Goal: Task Accomplishment & Management: Manage account settings

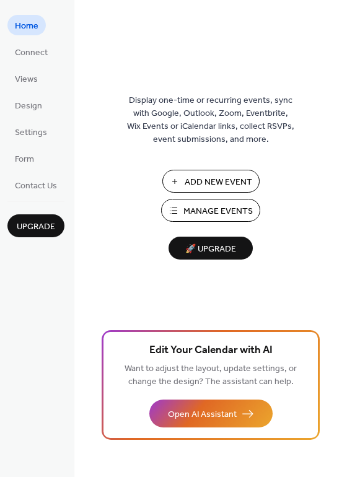
click at [191, 211] on span "Manage Events" at bounding box center [217, 211] width 69 height 13
click at [199, 206] on span "Manage Events" at bounding box center [217, 211] width 69 height 13
click at [208, 205] on span "Manage Events" at bounding box center [217, 211] width 69 height 13
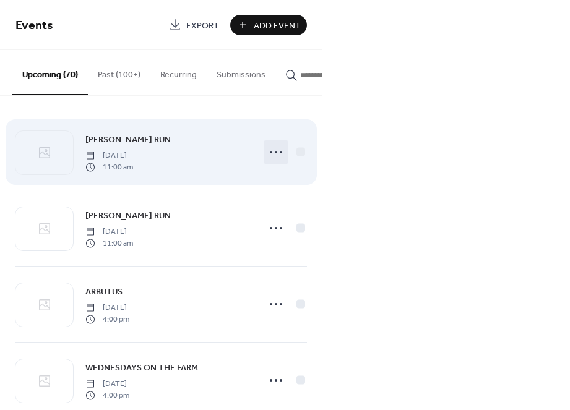
click at [275, 154] on circle at bounding box center [276, 152] width 2 height 2
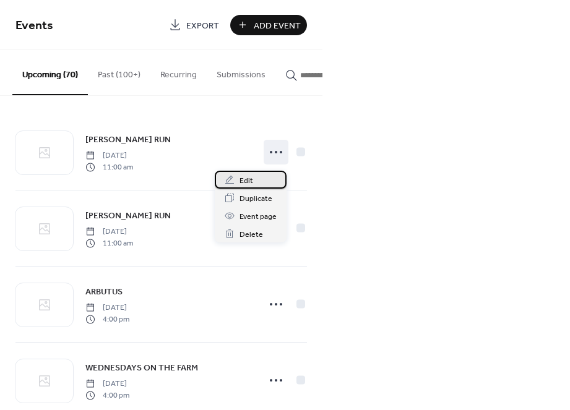
click at [248, 183] on span "Edit" at bounding box center [247, 181] width 14 height 13
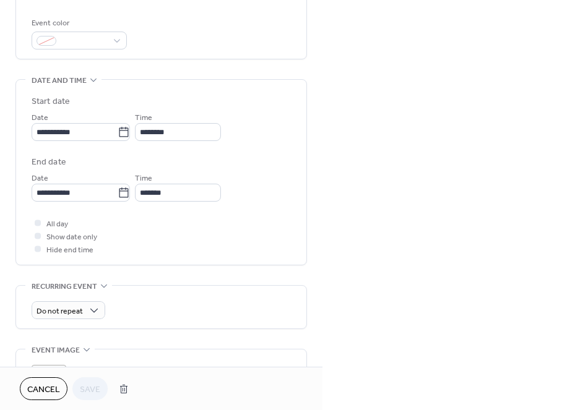
scroll to position [275, 0]
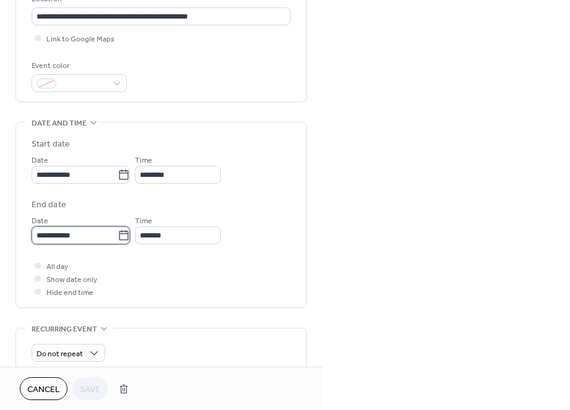
click at [118, 240] on input "**********" at bounding box center [75, 236] width 86 height 18
click at [154, 267] on div "All day Show date only Hide end time" at bounding box center [161, 278] width 259 height 39
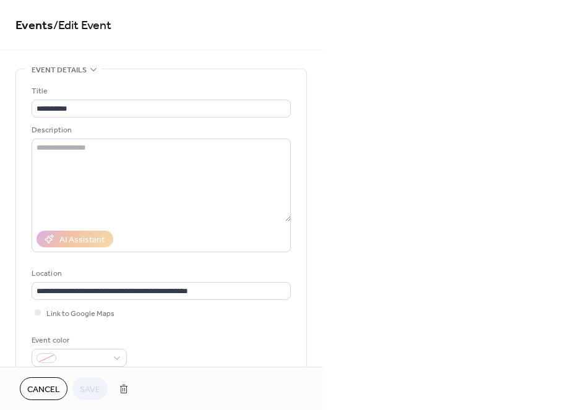
scroll to position [0, 0]
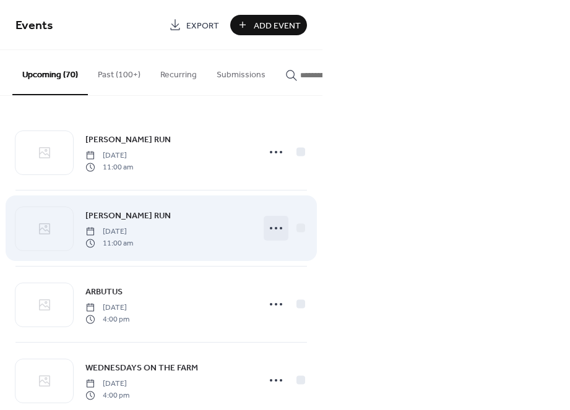
click at [280, 230] on icon at bounding box center [276, 229] width 20 height 20
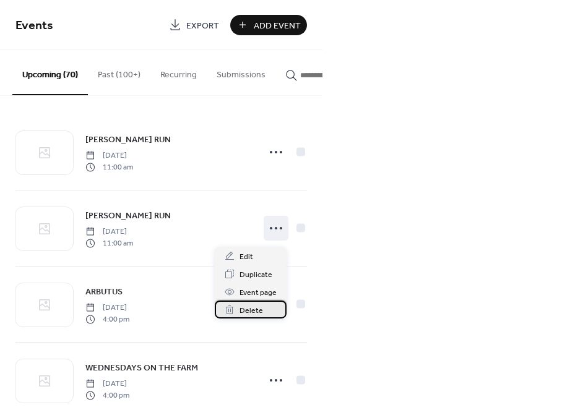
click at [260, 310] on span "Delete" at bounding box center [252, 311] width 24 height 13
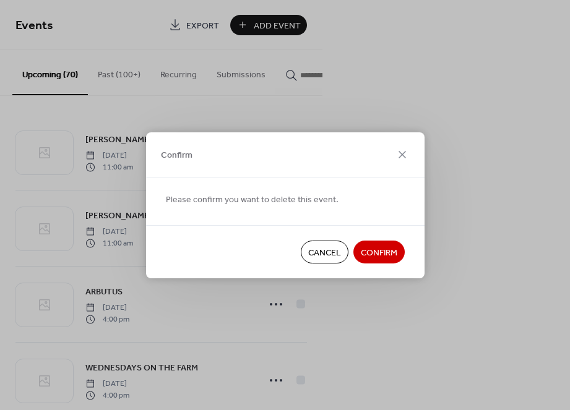
click at [373, 255] on span "Confirm" at bounding box center [379, 252] width 37 height 13
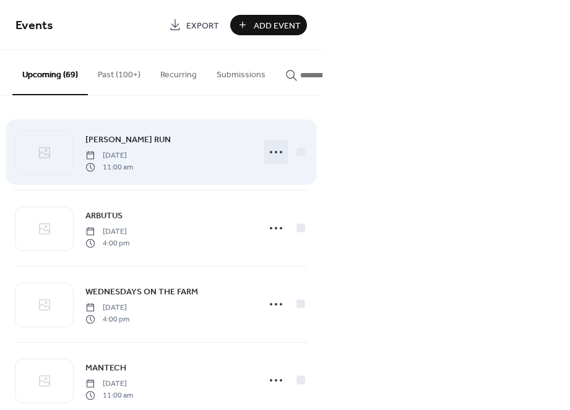
click at [274, 157] on icon at bounding box center [276, 152] width 20 height 20
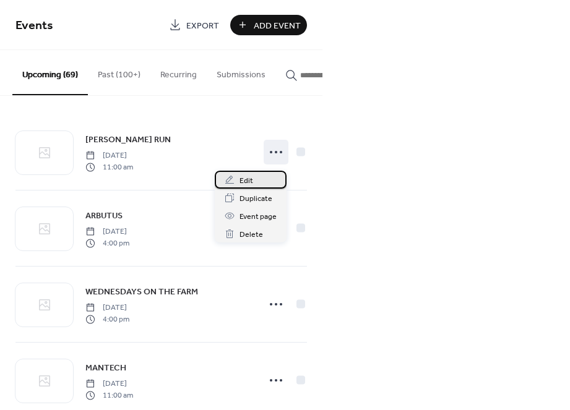
click at [245, 177] on span "Edit" at bounding box center [247, 181] width 14 height 13
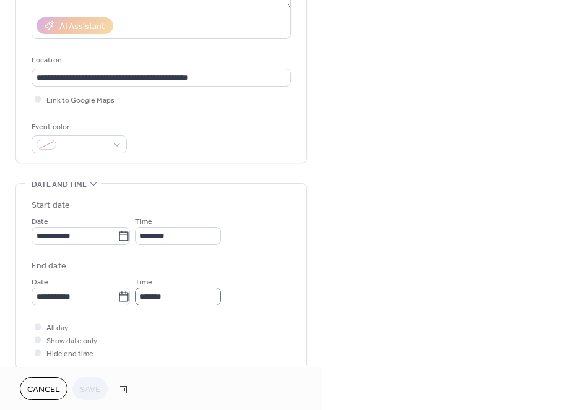
scroll to position [242, 0]
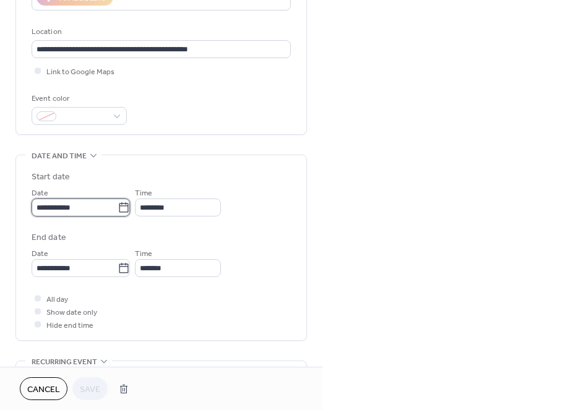
click at [51, 212] on input "**********" at bounding box center [75, 208] width 86 height 18
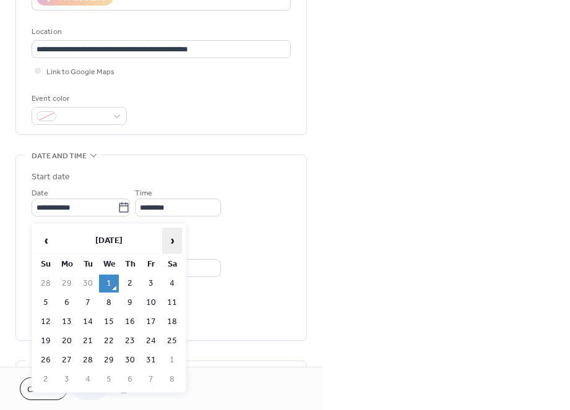
click at [171, 240] on span "›" at bounding box center [172, 240] width 19 height 25
click at [109, 321] on td "12" at bounding box center [109, 322] width 20 height 18
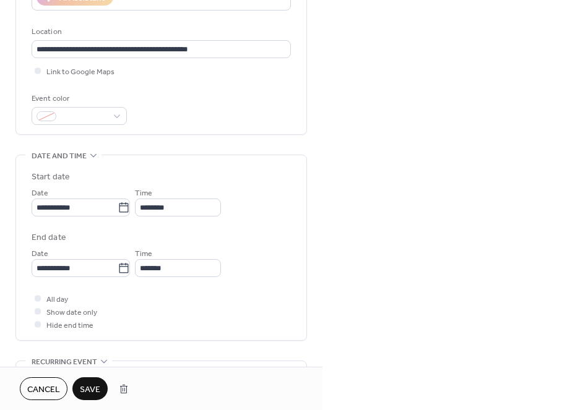
type input "**********"
click at [90, 391] on span "Save" at bounding box center [90, 390] width 20 height 13
